Goal: Navigation & Orientation: Find specific page/section

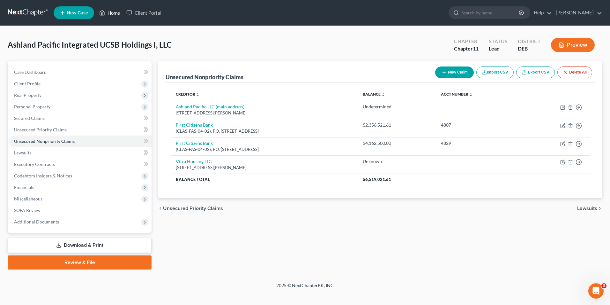
click at [108, 11] on link "Home" at bounding box center [109, 12] width 27 height 11
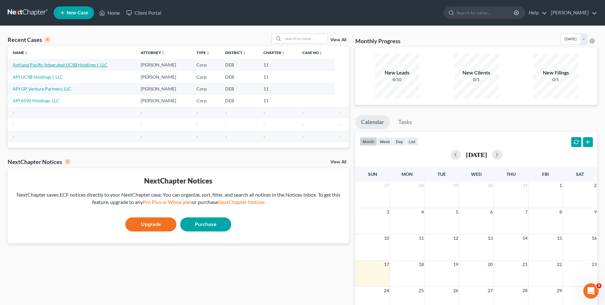
click at [63, 66] on link "Ashland Pacific Integrated UCSB Holdings I, LLC" at bounding box center [60, 64] width 95 height 5
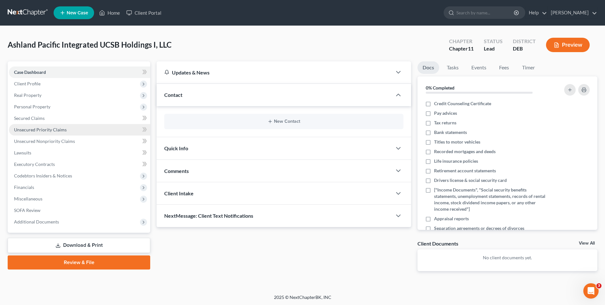
click at [45, 128] on span "Unsecured Priority Claims" at bounding box center [40, 129] width 53 height 5
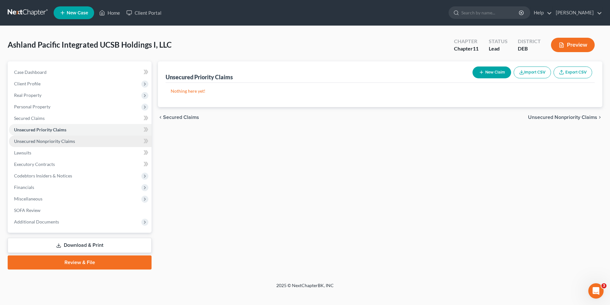
click at [47, 141] on span "Unsecured Nonpriority Claims" at bounding box center [44, 140] width 61 height 5
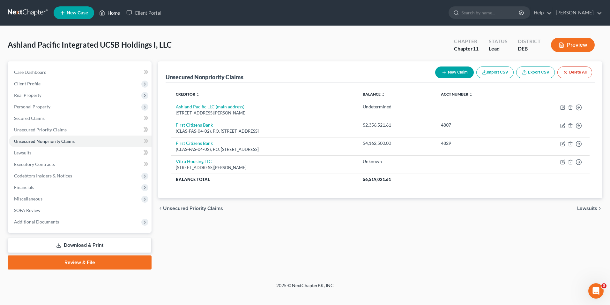
click at [115, 13] on link "Home" at bounding box center [109, 12] width 27 height 11
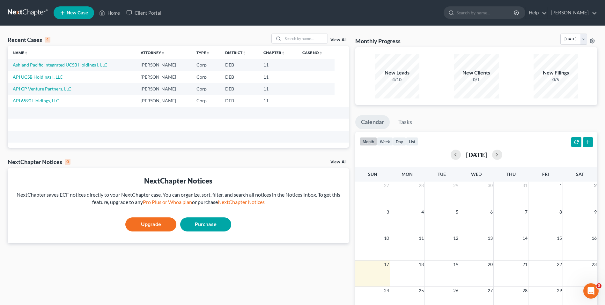
click at [42, 77] on link "API UCSB Holdings I, LLC" at bounding box center [38, 76] width 50 height 5
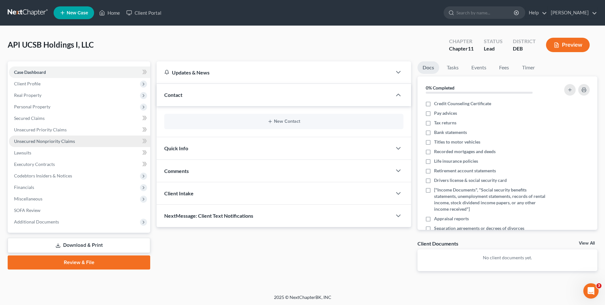
click at [37, 141] on span "Unsecured Nonpriority Claims" at bounding box center [44, 140] width 61 height 5
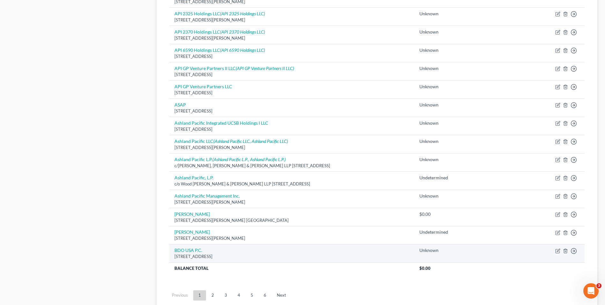
scroll to position [415, 0]
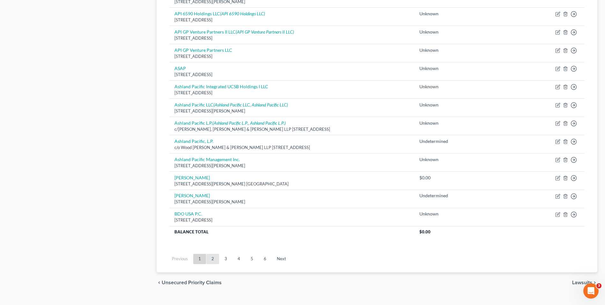
click at [211, 259] on link "2" at bounding box center [213, 258] width 13 height 10
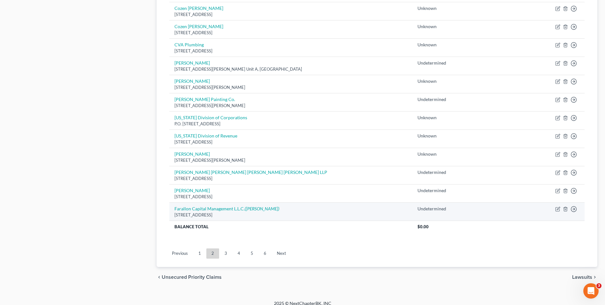
scroll to position [432, 0]
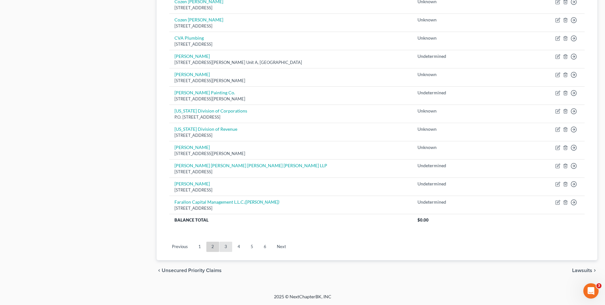
click at [228, 246] on link "3" at bounding box center [226, 246] width 13 height 10
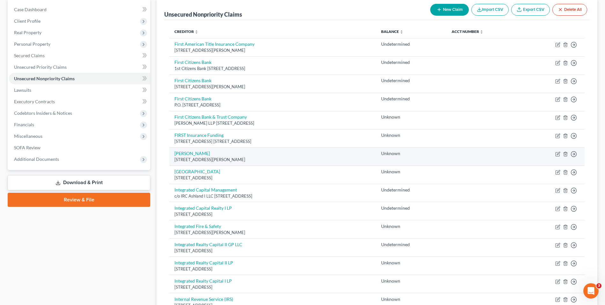
scroll to position [64, 0]
